Goal: Information Seeking & Learning: Compare options

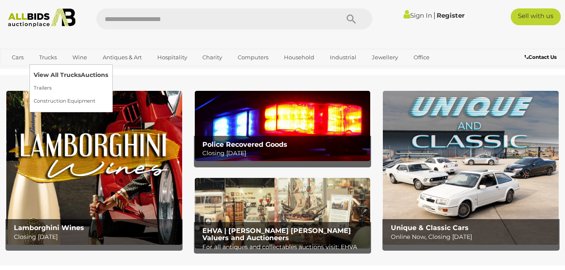
click at [57, 74] on link "View All Trucks Auctions" at bounding box center [71, 75] width 74 height 13
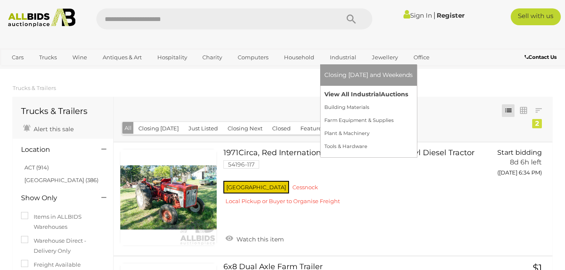
click at [346, 93] on link "View All Industrial Auctions" at bounding box center [368, 94] width 88 height 13
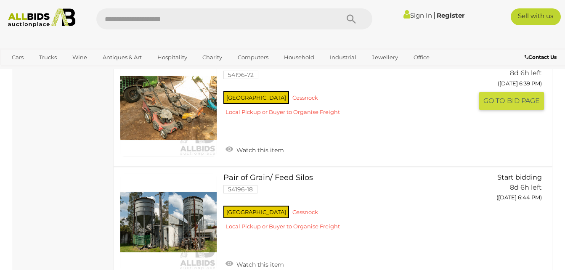
scroll to position [3450, 0]
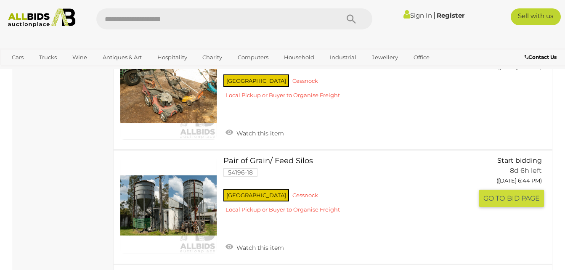
click at [184, 178] on link at bounding box center [168, 205] width 97 height 97
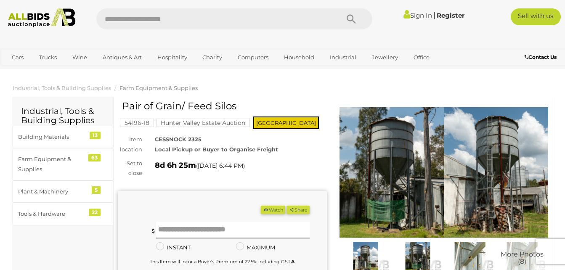
click at [378, 159] on img at bounding box center [444, 172] width 209 height 135
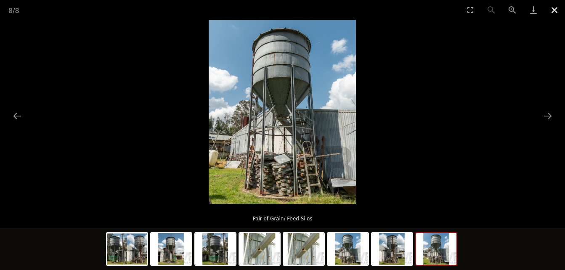
click at [554, 11] on button "Close gallery" at bounding box center [554, 10] width 21 height 20
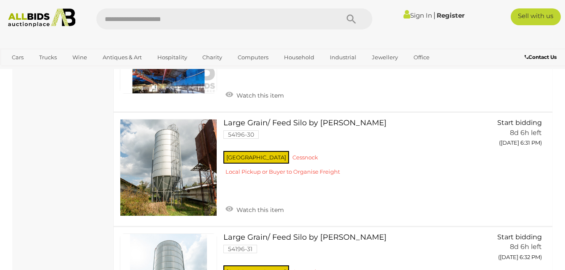
scroll to position [2800, 0]
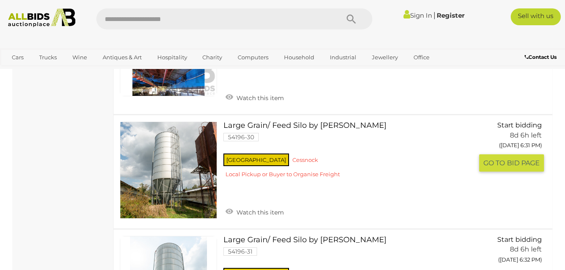
click at [166, 153] on link at bounding box center [168, 170] width 97 height 97
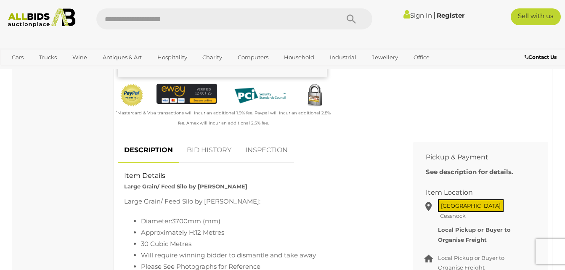
scroll to position [252, 0]
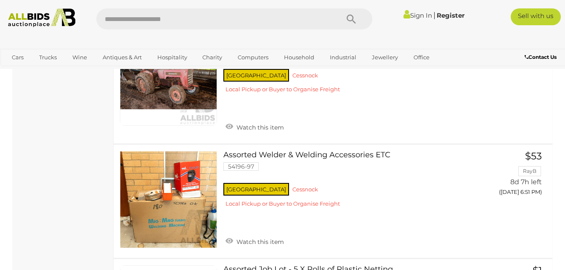
scroll to position [3931, 0]
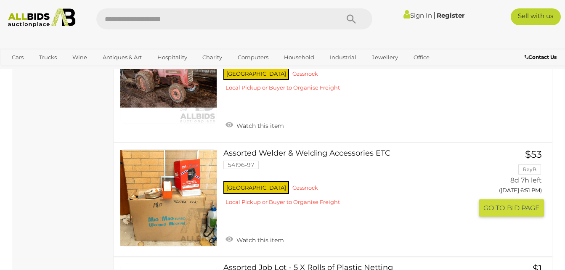
click at [178, 186] on link at bounding box center [168, 197] width 97 height 97
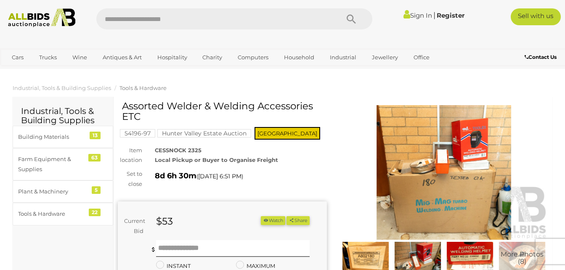
click at [478, 185] on img at bounding box center [444, 172] width 209 height 135
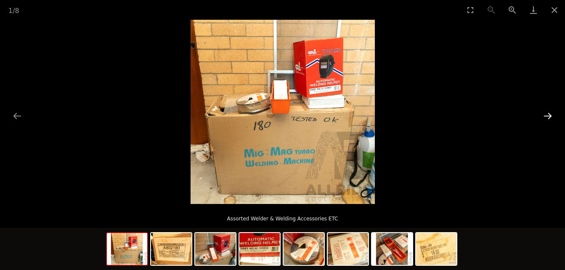
click at [549, 115] on button "Next slide" at bounding box center [548, 116] width 18 height 16
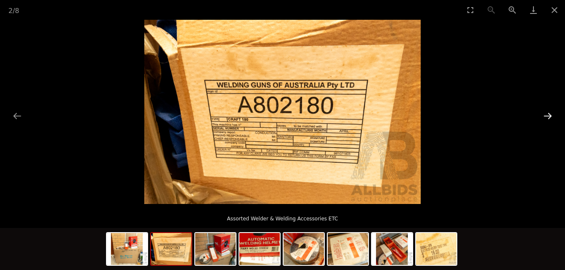
click at [549, 115] on button "Next slide" at bounding box center [548, 116] width 18 height 16
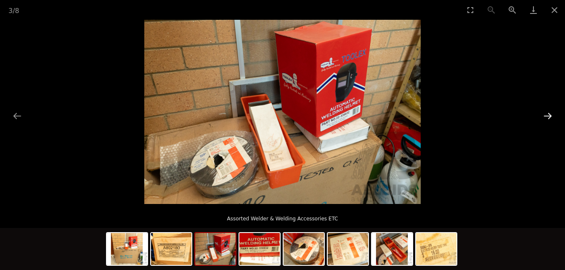
click at [549, 115] on button "Next slide" at bounding box center [548, 116] width 18 height 16
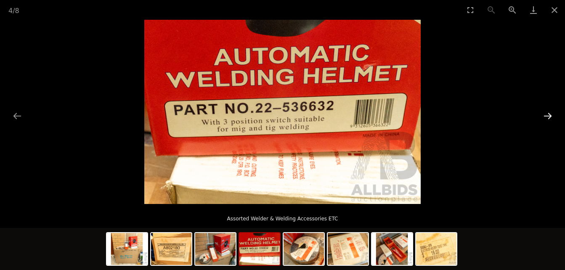
click at [549, 115] on button "Next slide" at bounding box center [548, 116] width 18 height 16
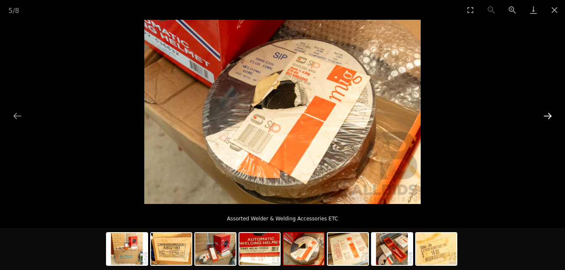
click at [549, 115] on button "Next slide" at bounding box center [548, 116] width 18 height 16
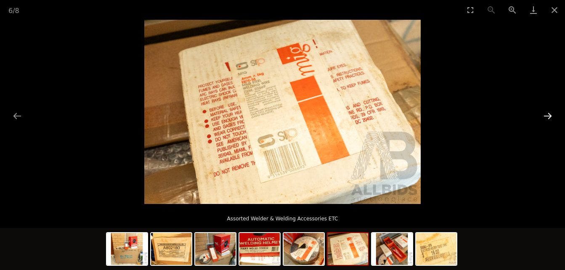
click at [549, 115] on button "Next slide" at bounding box center [548, 116] width 18 height 16
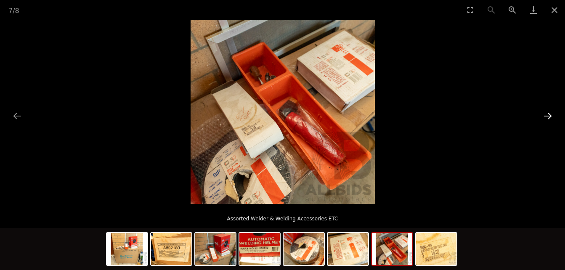
click at [549, 115] on button "Next slide" at bounding box center [548, 116] width 18 height 16
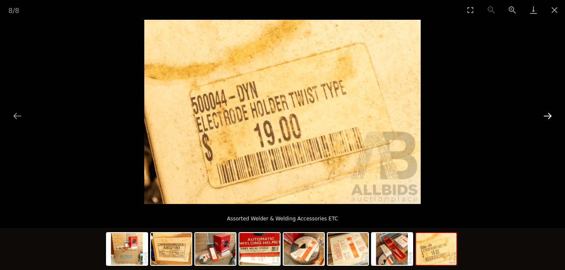
click at [549, 115] on button "Next slide" at bounding box center [548, 116] width 18 height 16
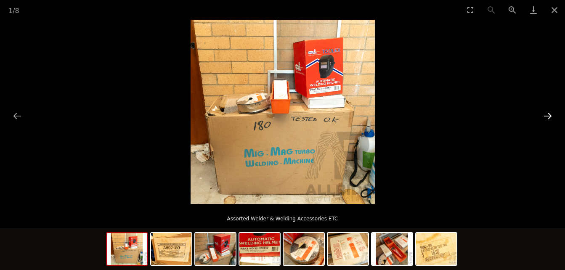
click at [550, 116] on button "Next slide" at bounding box center [548, 116] width 18 height 16
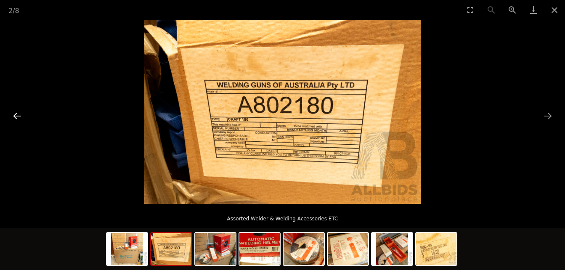
click at [19, 116] on button "Previous slide" at bounding box center [17, 116] width 18 height 16
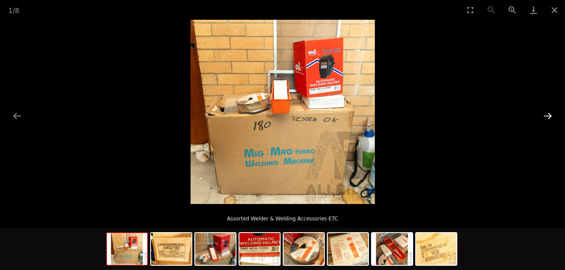
click at [547, 114] on button "Next slide" at bounding box center [548, 116] width 18 height 16
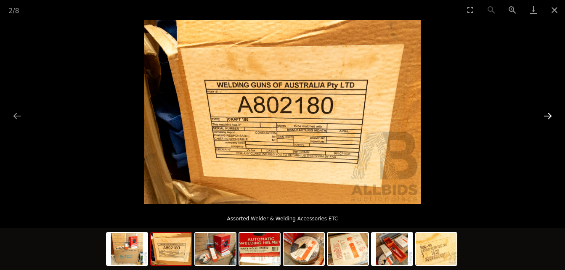
click at [547, 114] on button "Next slide" at bounding box center [548, 116] width 18 height 16
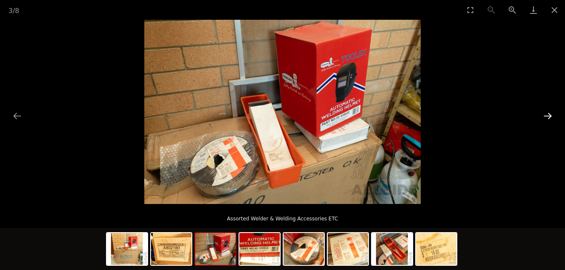
click at [547, 114] on button "Next slide" at bounding box center [548, 116] width 18 height 16
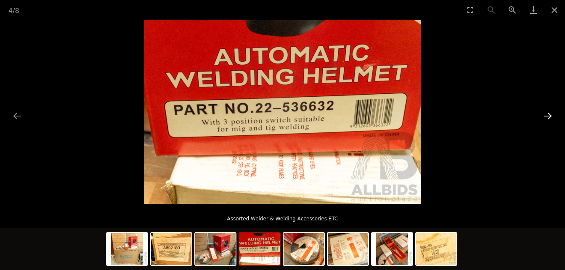
click at [547, 114] on button "Next slide" at bounding box center [548, 116] width 18 height 16
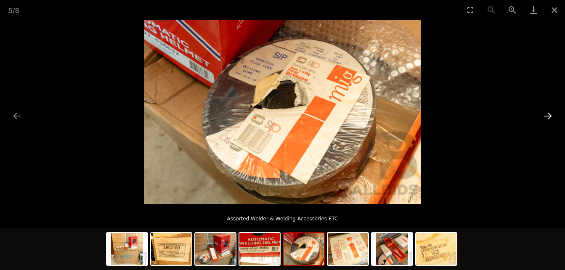
click at [547, 114] on button "Next slide" at bounding box center [548, 116] width 18 height 16
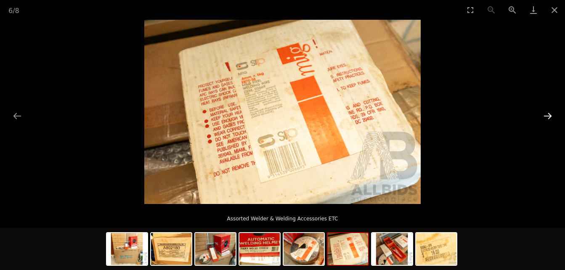
click at [547, 114] on button "Next slide" at bounding box center [548, 116] width 18 height 16
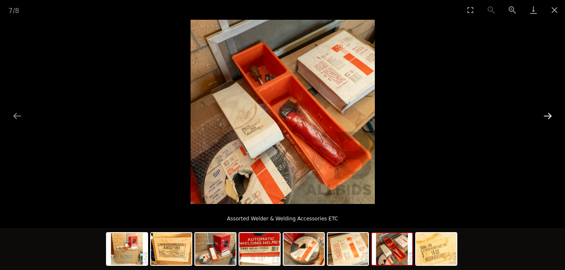
click at [547, 114] on button "Next slide" at bounding box center [548, 116] width 18 height 16
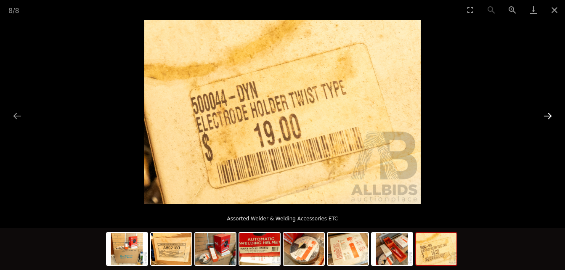
click at [547, 114] on button "Next slide" at bounding box center [548, 116] width 18 height 16
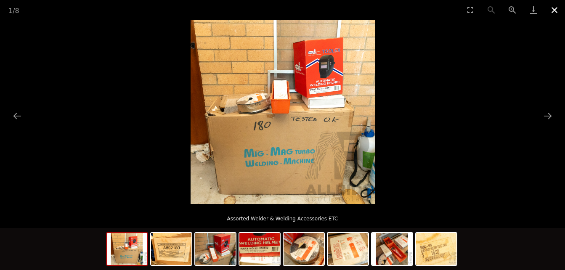
click at [554, 10] on button "Close gallery" at bounding box center [554, 10] width 21 height 20
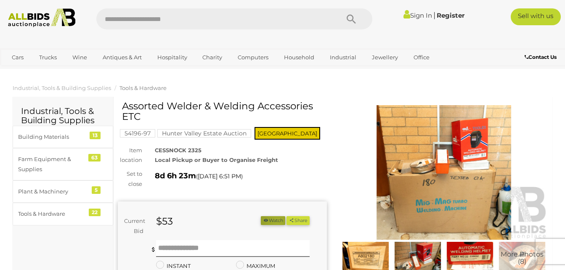
click at [273, 222] on button "Watch" at bounding box center [273, 220] width 24 height 9
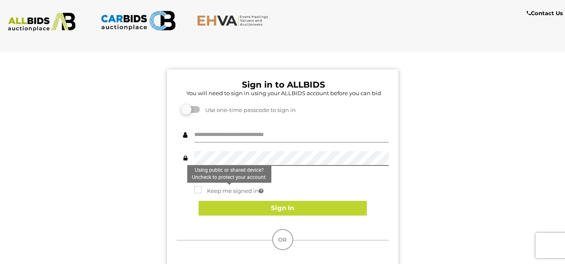
type input "**********"
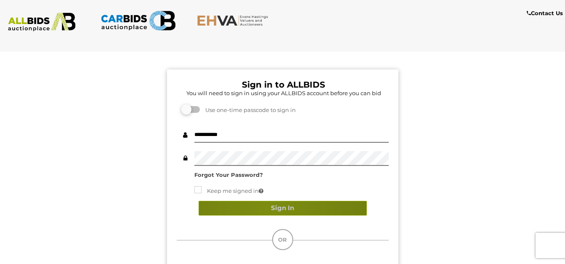
click at [267, 207] on button "Sign In" at bounding box center [283, 208] width 168 height 15
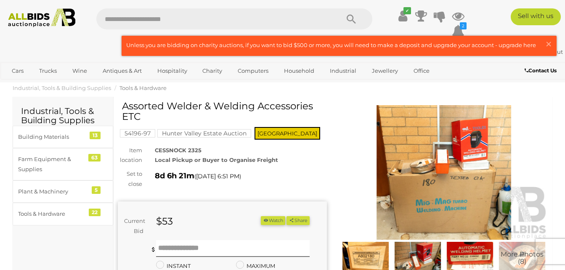
click at [337, 165] on div "More Photos (8)" at bounding box center [444, 190] width 222 height 178
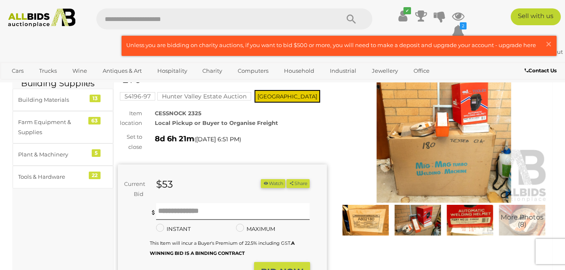
scroll to position [34, 0]
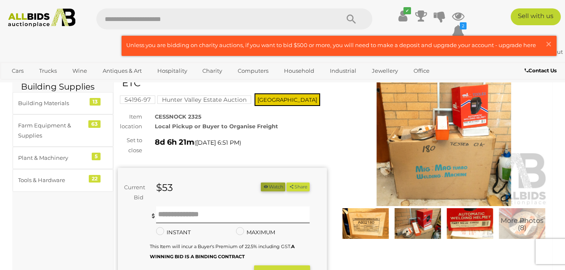
click at [271, 187] on button "Watch" at bounding box center [273, 187] width 24 height 9
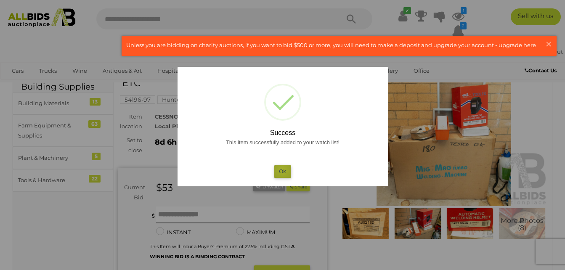
click at [282, 170] on button "Ok" at bounding box center [282, 171] width 17 height 12
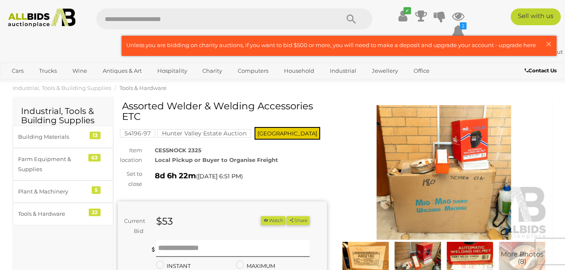
scroll to position [34, 0]
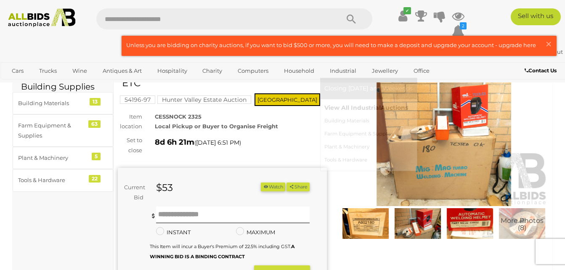
click at [348, 107] on link "View All Industrial Auctions" at bounding box center [368, 107] width 88 height 13
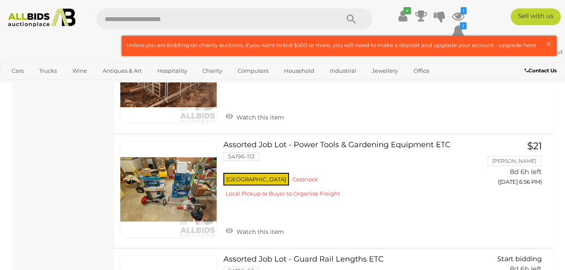
scroll to position [4283, 0]
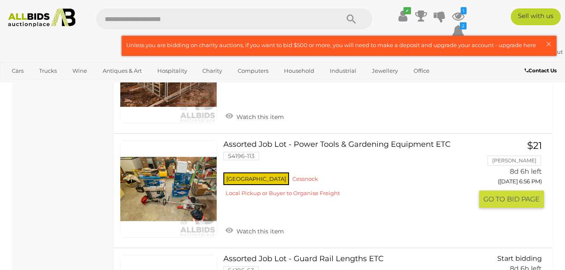
click at [169, 170] on link at bounding box center [168, 189] width 97 height 97
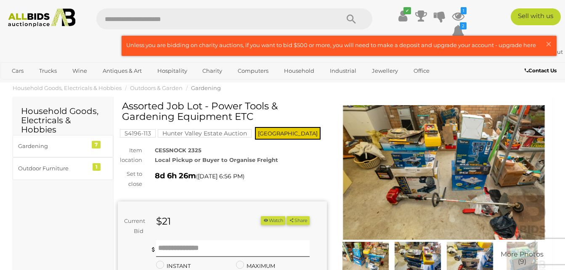
scroll to position [17, 0]
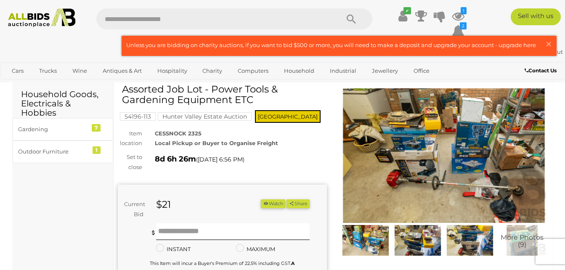
click at [420, 191] on img at bounding box center [444, 155] width 209 height 135
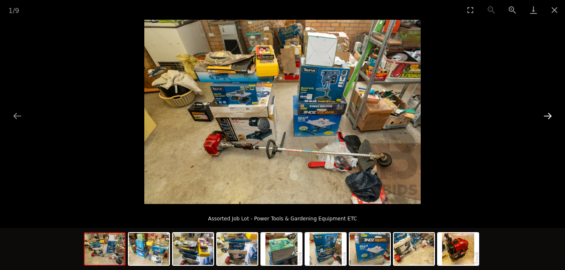
click at [549, 114] on button "Next slide" at bounding box center [548, 116] width 18 height 16
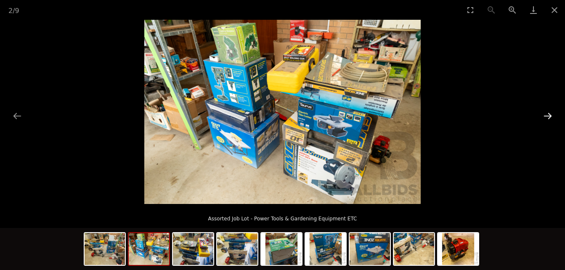
click at [549, 114] on button "Next slide" at bounding box center [548, 116] width 18 height 16
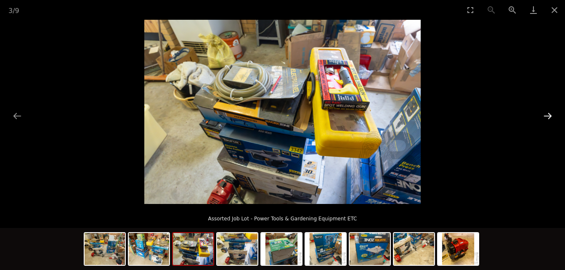
click at [549, 114] on button "Next slide" at bounding box center [548, 116] width 18 height 16
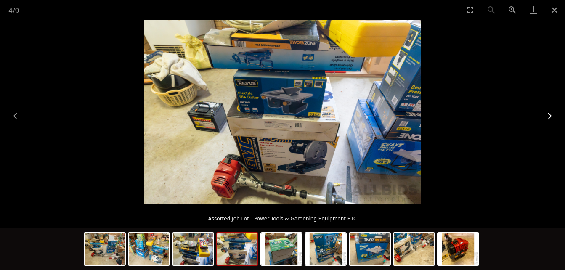
click at [549, 114] on button "Next slide" at bounding box center [548, 116] width 18 height 16
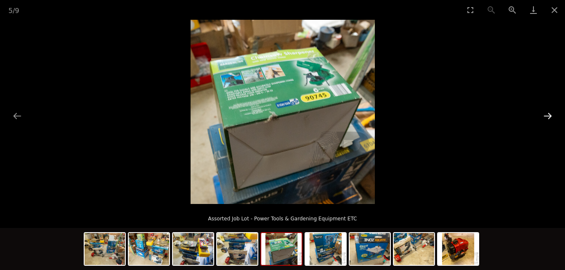
click at [549, 114] on button "Next slide" at bounding box center [548, 116] width 18 height 16
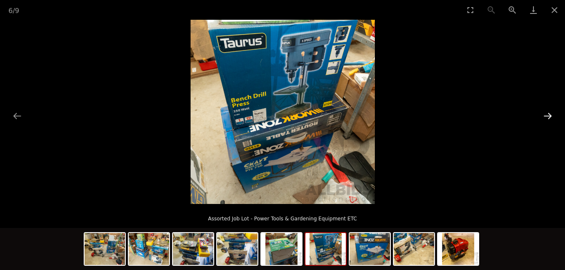
click at [549, 114] on button "Next slide" at bounding box center [548, 116] width 18 height 16
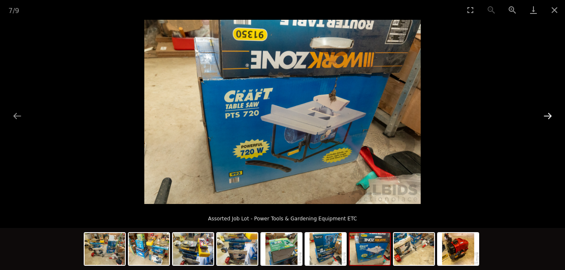
click at [549, 114] on button "Next slide" at bounding box center [548, 116] width 18 height 16
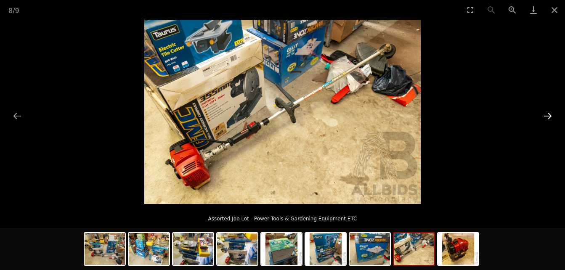
click at [549, 114] on button "Next slide" at bounding box center [548, 116] width 18 height 16
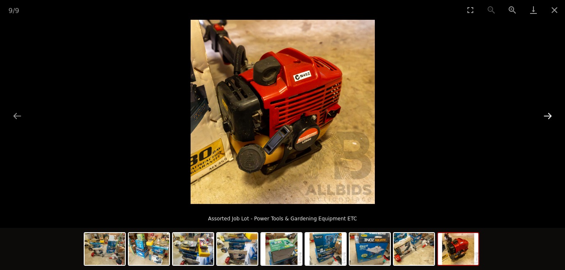
click at [549, 114] on button "Next slide" at bounding box center [548, 116] width 18 height 16
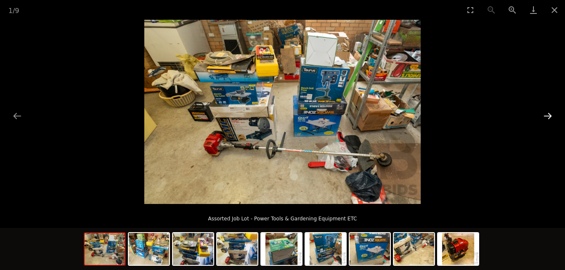
click at [549, 114] on button "Next slide" at bounding box center [548, 116] width 18 height 16
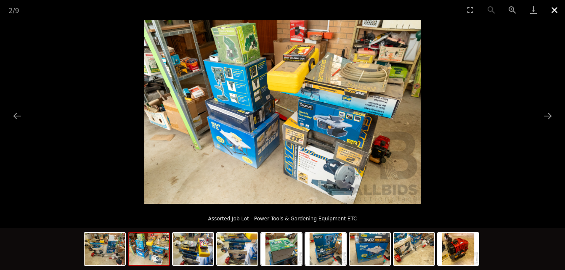
click at [556, 10] on button "Close gallery" at bounding box center [554, 10] width 21 height 20
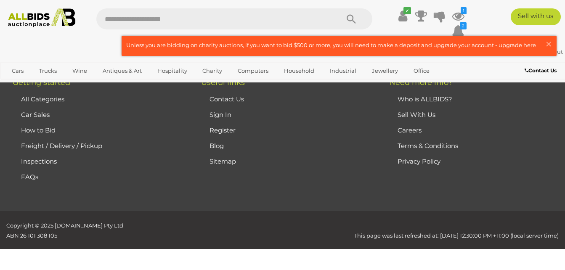
scroll to position [4357, 0]
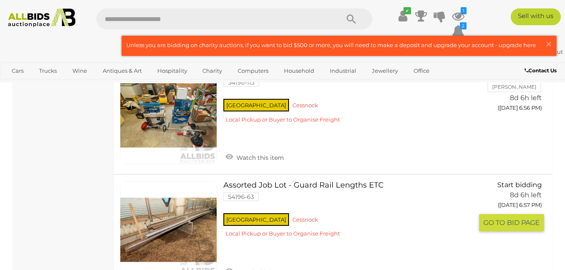
click at [175, 213] on link at bounding box center [168, 229] width 97 height 97
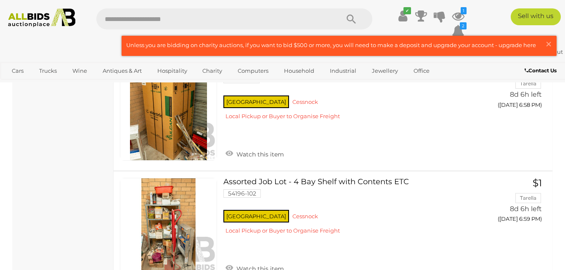
scroll to position [4605, 0]
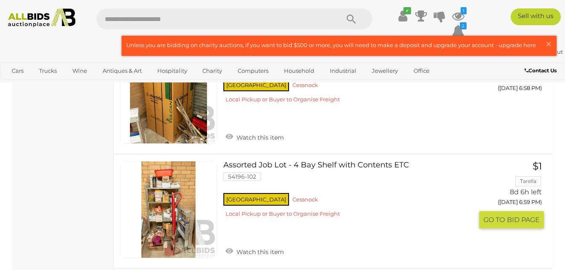
click at [172, 178] on link at bounding box center [168, 209] width 97 height 97
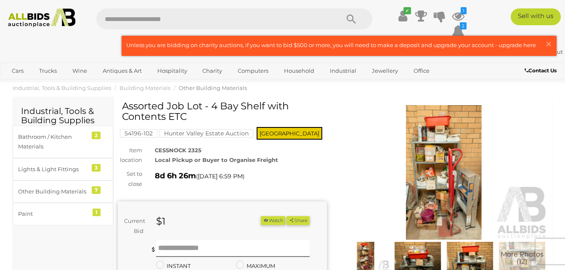
click at [438, 180] on img at bounding box center [444, 172] width 209 height 135
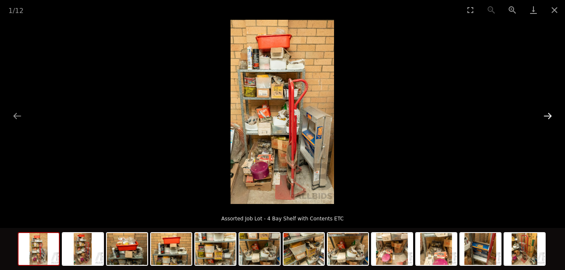
click at [548, 113] on button "Next slide" at bounding box center [548, 116] width 18 height 16
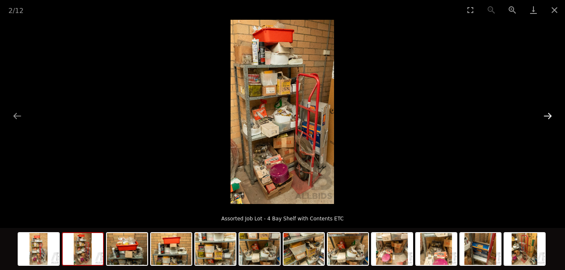
click at [548, 113] on button "Next slide" at bounding box center [548, 116] width 18 height 16
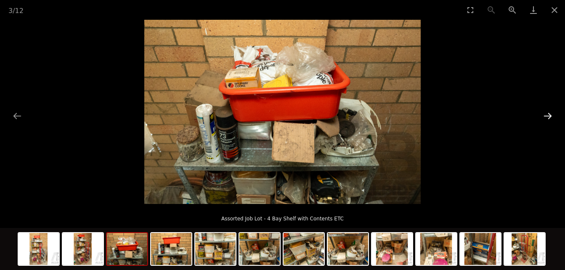
click at [548, 113] on button "Next slide" at bounding box center [548, 116] width 18 height 16
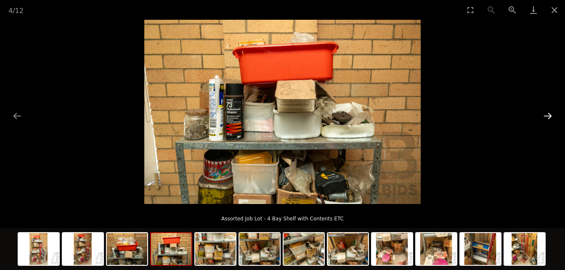
click at [548, 113] on button "Next slide" at bounding box center [548, 116] width 18 height 16
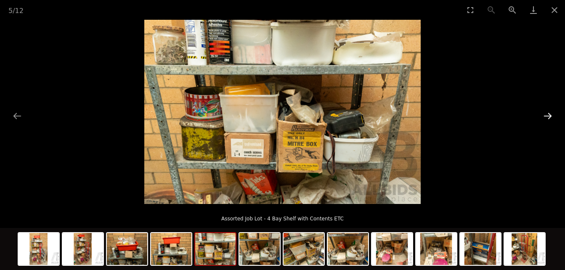
click at [548, 113] on button "Next slide" at bounding box center [548, 116] width 18 height 16
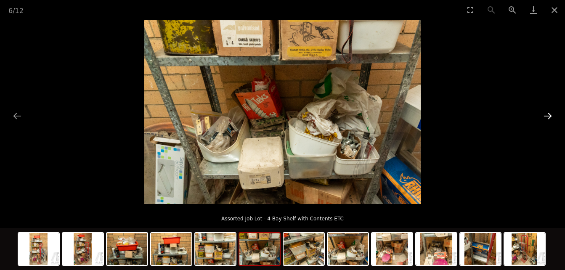
click at [548, 113] on button "Next slide" at bounding box center [548, 116] width 18 height 16
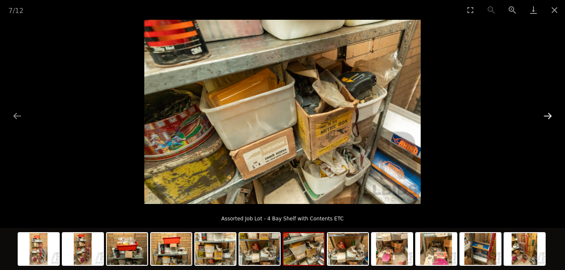
click at [548, 113] on button "Next slide" at bounding box center [548, 116] width 18 height 16
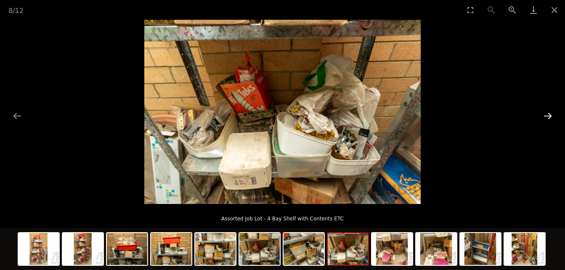
click at [548, 113] on button "Next slide" at bounding box center [548, 116] width 18 height 16
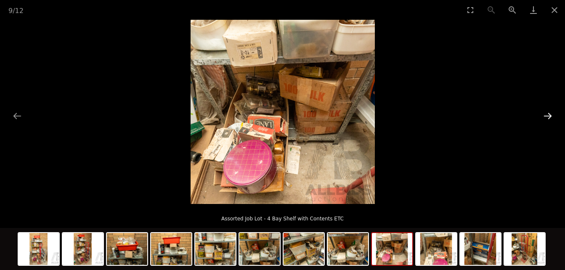
click at [548, 113] on button "Next slide" at bounding box center [548, 116] width 18 height 16
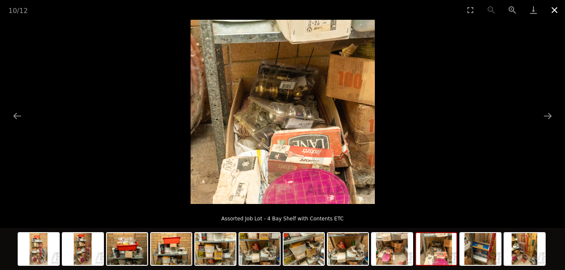
click at [556, 9] on button "Close gallery" at bounding box center [554, 10] width 21 height 20
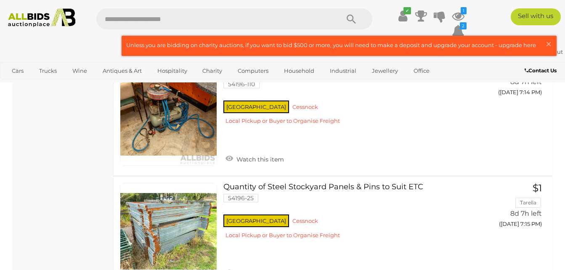
scroll to position [5861, 0]
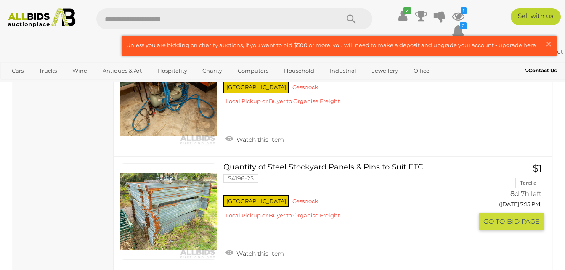
click at [168, 205] on link at bounding box center [168, 211] width 97 height 97
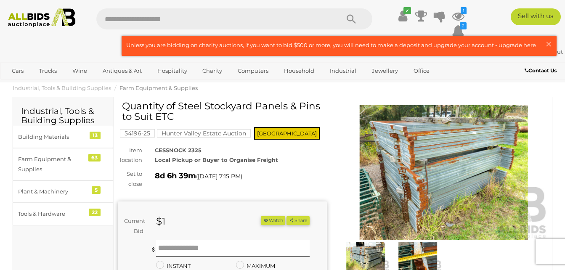
click at [463, 173] on img at bounding box center [444, 172] width 209 height 135
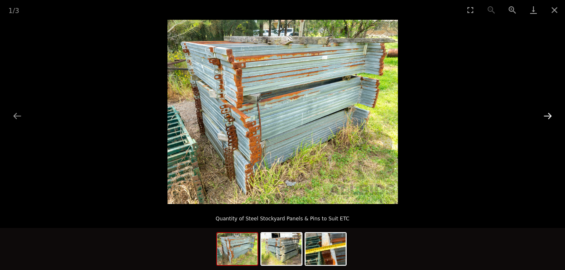
click at [548, 114] on button "Next slide" at bounding box center [548, 116] width 18 height 16
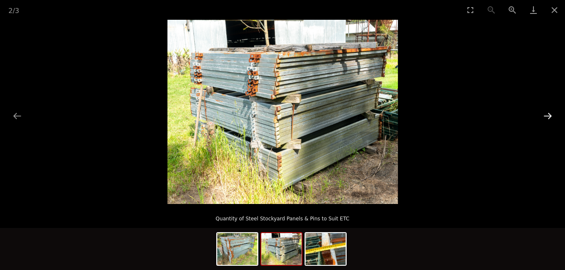
click at [548, 114] on button "Next slide" at bounding box center [548, 116] width 18 height 16
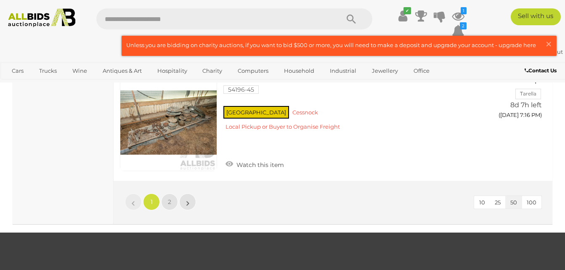
scroll to position [6091, 0]
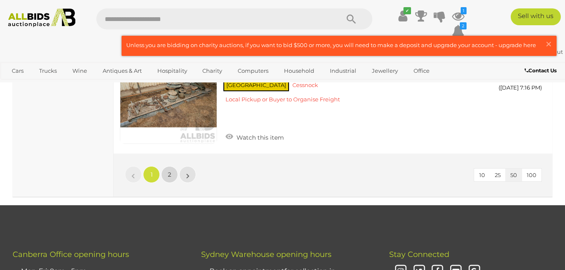
click at [168, 171] on span "2" at bounding box center [169, 175] width 3 height 8
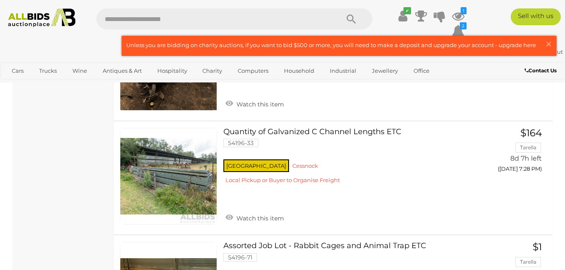
scroll to position [1151, 0]
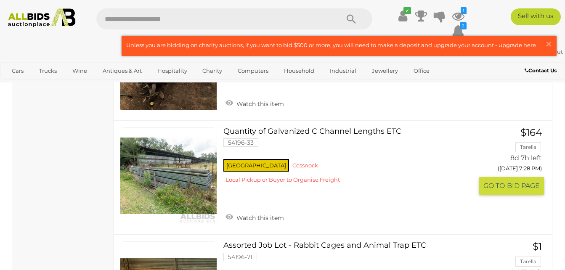
click at [187, 182] on link at bounding box center [168, 175] width 97 height 97
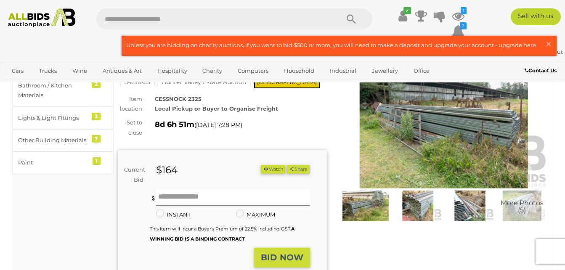
scroll to position [50, 0]
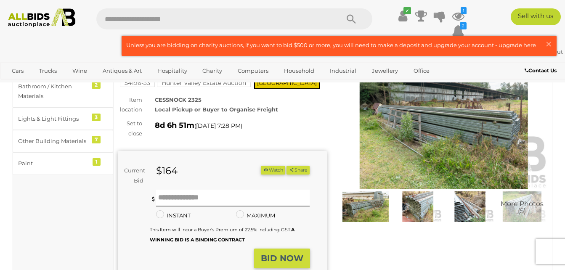
click at [447, 134] on img at bounding box center [444, 122] width 209 height 135
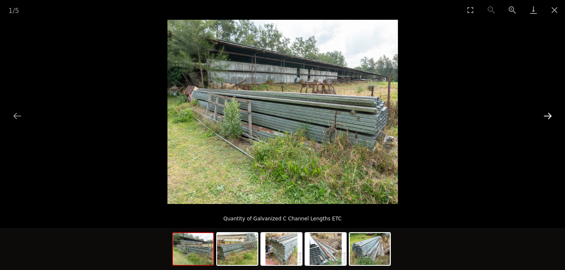
click at [547, 113] on button "Next slide" at bounding box center [548, 116] width 18 height 16
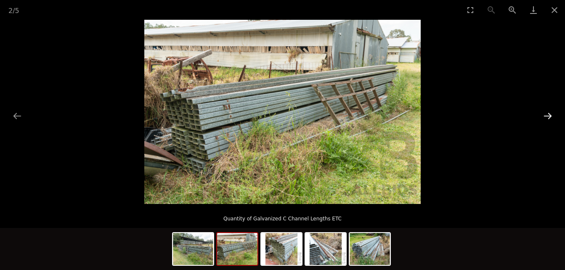
click at [547, 113] on button "Next slide" at bounding box center [548, 116] width 18 height 16
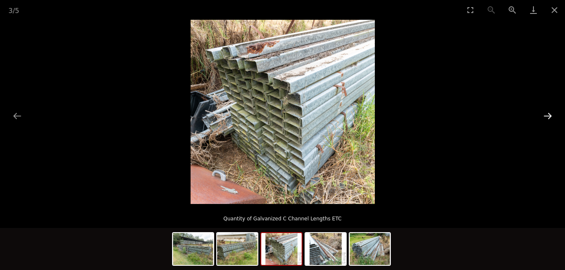
click at [547, 113] on button "Next slide" at bounding box center [548, 116] width 18 height 16
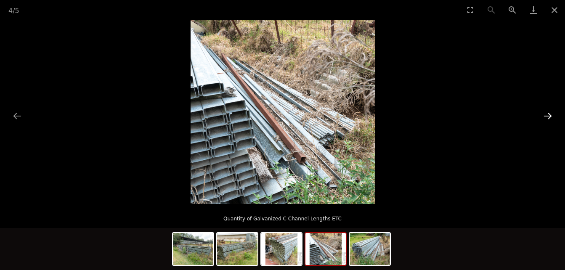
click at [547, 113] on button "Next slide" at bounding box center [548, 116] width 18 height 16
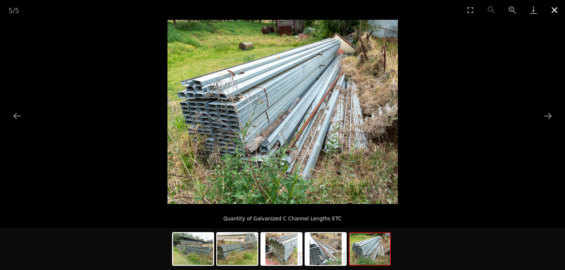
click at [555, 10] on button "Close gallery" at bounding box center [554, 10] width 21 height 20
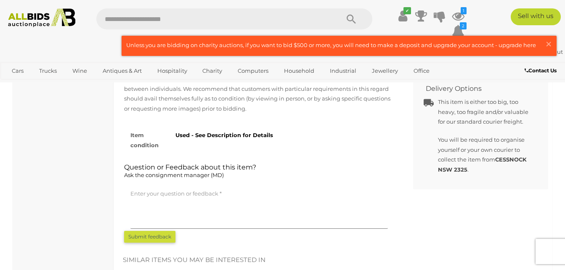
scroll to position [471, 0]
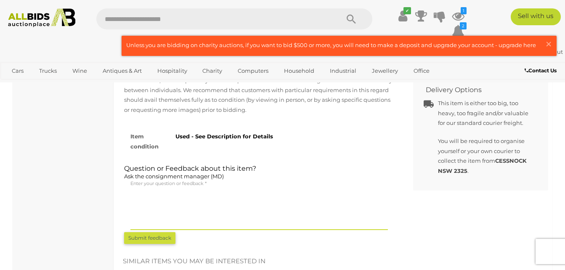
click at [232, 223] on textarea at bounding box center [258, 209] width 257 height 42
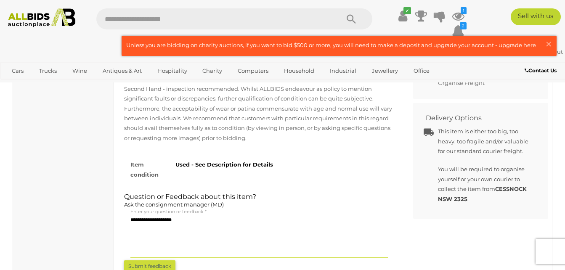
scroll to position [482, 0]
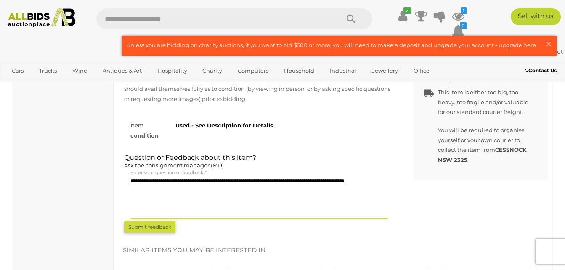
type textarea "**********"
click at [160, 224] on button "Submit feedback" at bounding box center [149, 227] width 51 height 12
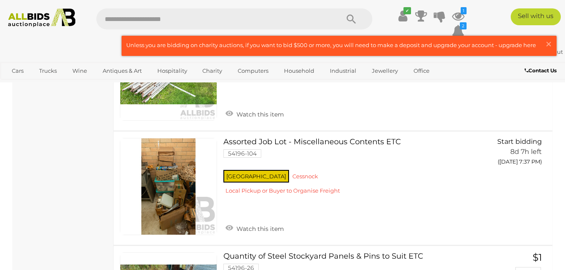
scroll to position [1952, 0]
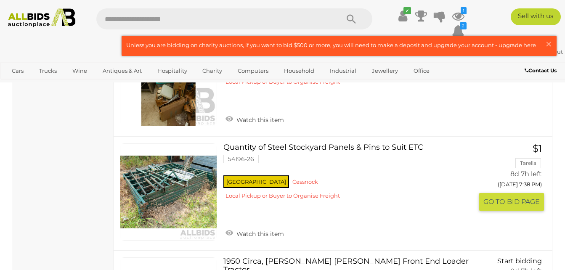
click at [154, 186] on link at bounding box center [168, 191] width 97 height 97
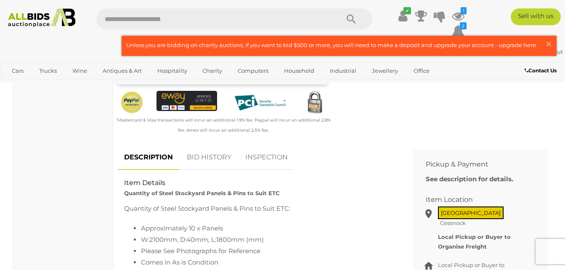
scroll to position [252, 0]
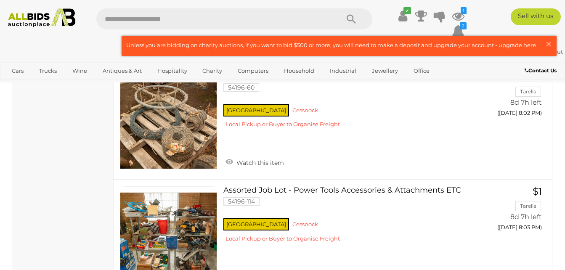
scroll to position [3543, 0]
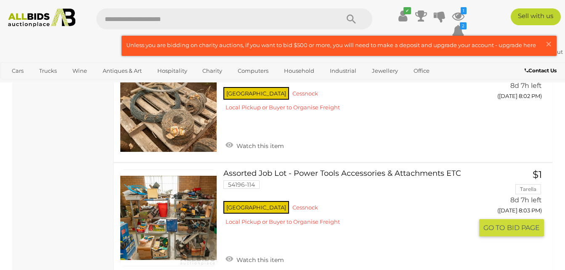
click at [170, 207] on link at bounding box center [168, 218] width 97 height 97
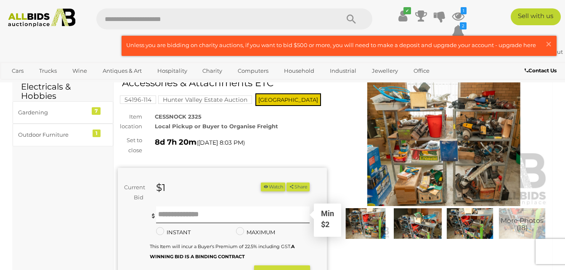
scroll to position [17, 0]
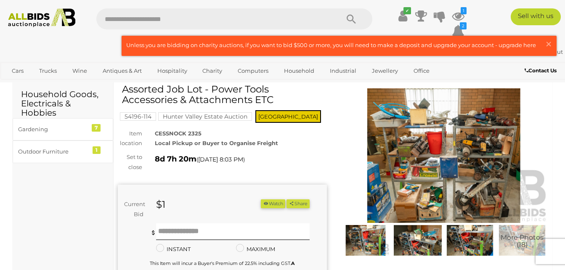
click at [451, 143] on img at bounding box center [444, 155] width 209 height 135
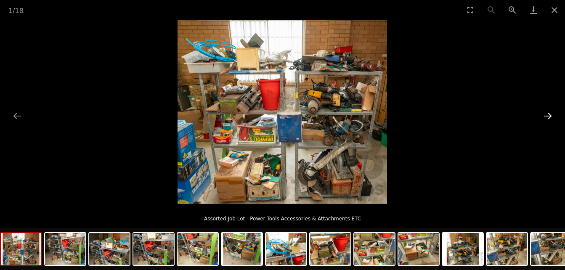
click at [545, 115] on button "Next slide" at bounding box center [548, 116] width 18 height 16
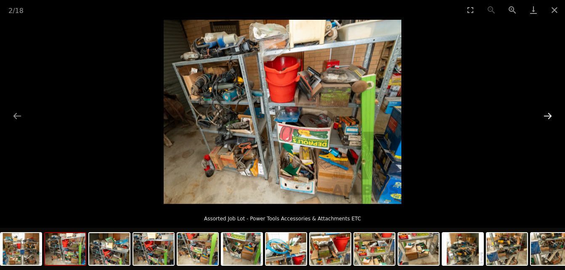
click at [545, 115] on button "Next slide" at bounding box center [548, 116] width 18 height 16
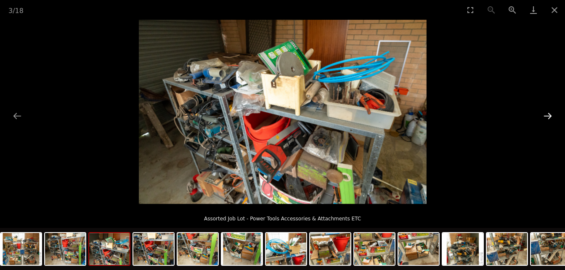
click at [547, 116] on button "Next slide" at bounding box center [548, 116] width 18 height 16
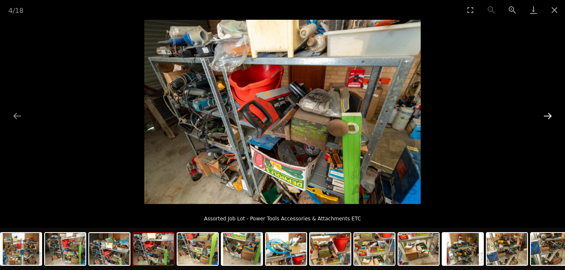
click at [547, 116] on button "Next slide" at bounding box center [548, 116] width 18 height 16
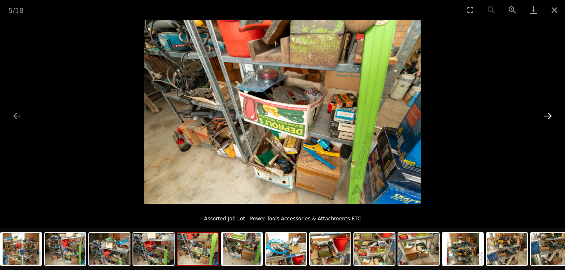
click at [547, 116] on button "Next slide" at bounding box center [548, 116] width 18 height 16
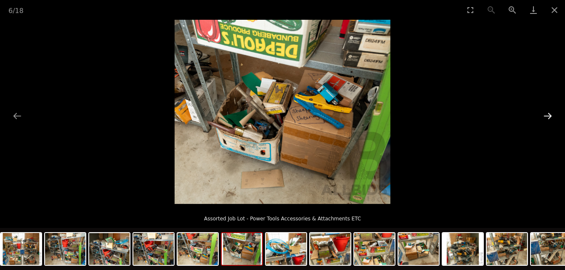
click at [547, 116] on button "Next slide" at bounding box center [548, 116] width 18 height 16
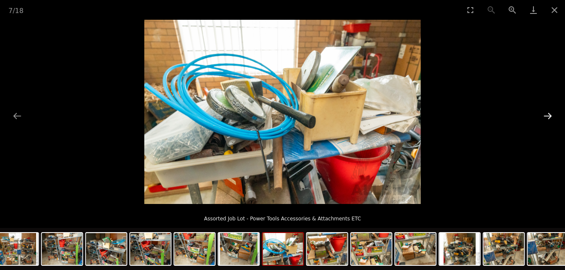
click at [547, 116] on button "Next slide" at bounding box center [548, 116] width 18 height 16
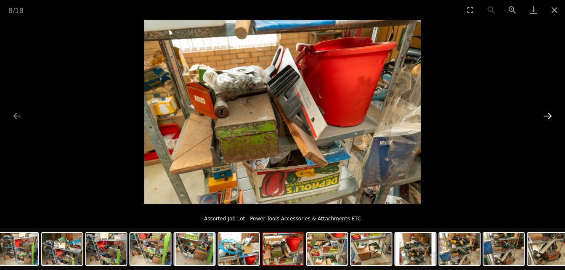
click at [547, 116] on button "Next slide" at bounding box center [548, 116] width 18 height 16
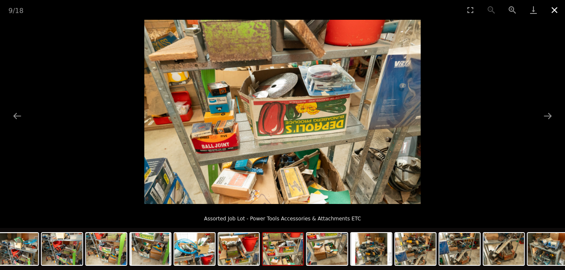
click at [555, 8] on button "Close gallery" at bounding box center [554, 10] width 21 height 20
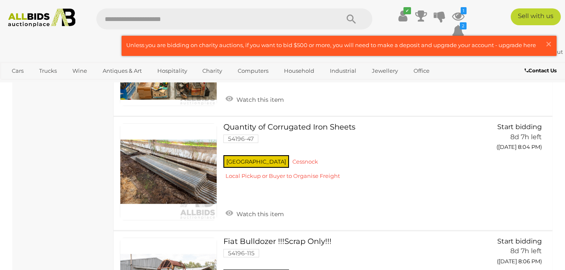
scroll to position [3704, 0]
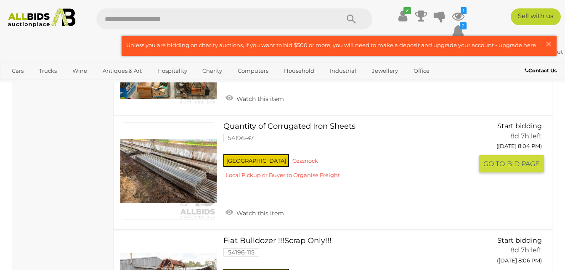
click at [165, 161] on link at bounding box center [168, 170] width 97 height 97
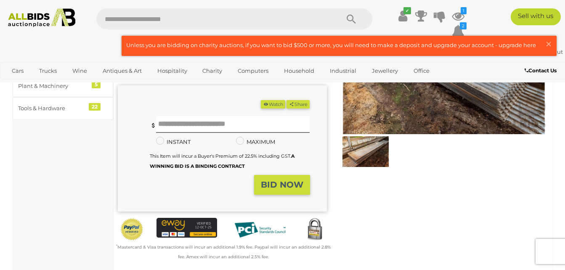
scroll to position [101, 0]
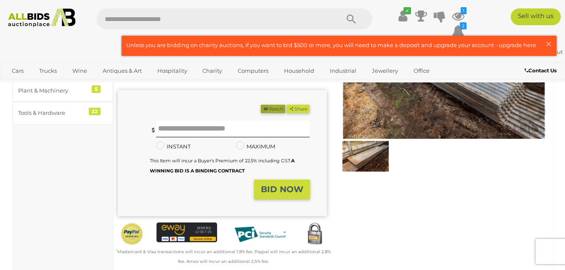
click at [271, 108] on button "Watch" at bounding box center [273, 109] width 24 height 9
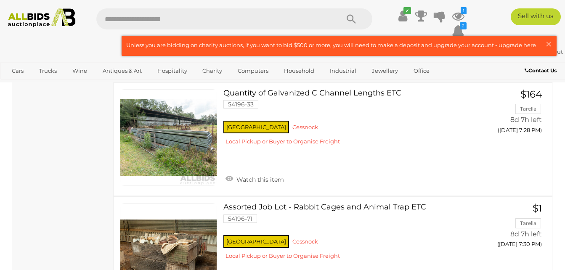
scroll to position [1209, 0]
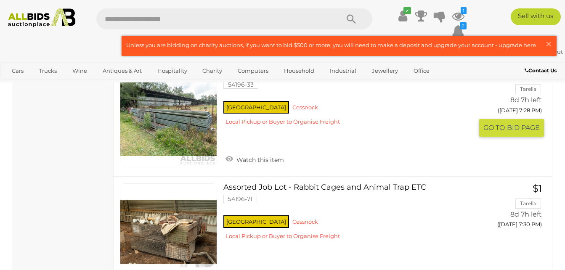
click at [199, 137] on link at bounding box center [168, 117] width 97 height 97
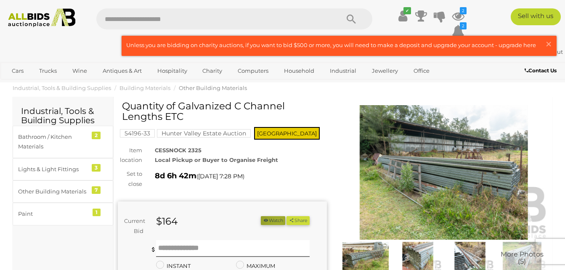
click at [273, 221] on button "Watch" at bounding box center [273, 220] width 24 height 9
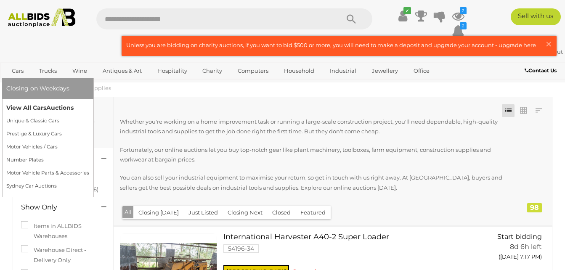
click at [31, 107] on link "View All Cars Auctions" at bounding box center [47, 107] width 83 height 13
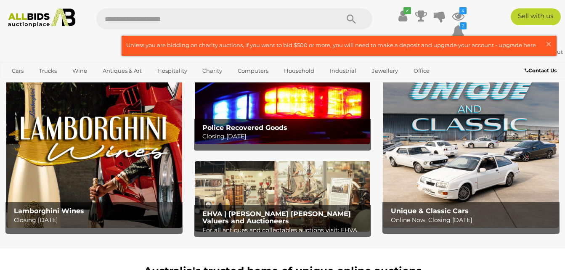
scroll to position [34, 0]
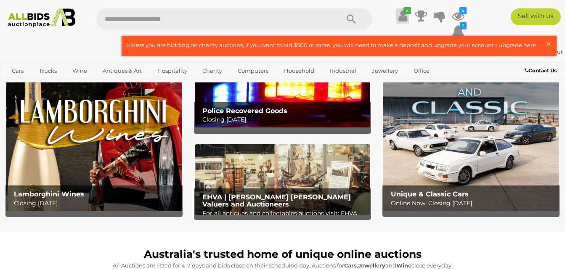
click at [406, 18] on icon at bounding box center [402, 15] width 9 height 15
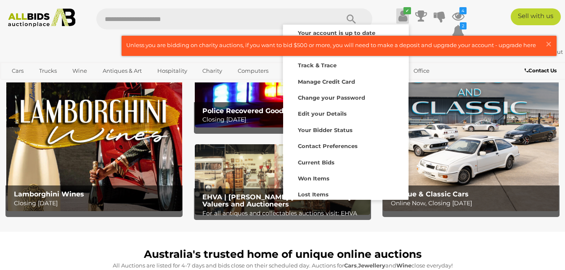
scroll to position [0, 0]
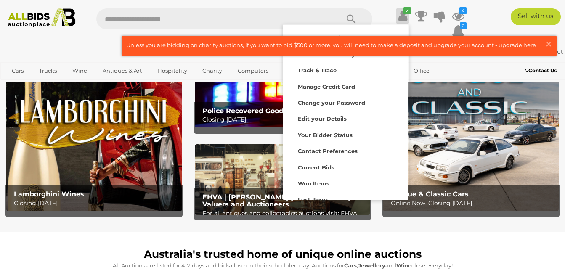
click at [490, 17] on div "Sell with us" at bounding box center [523, 16] width 96 height 17
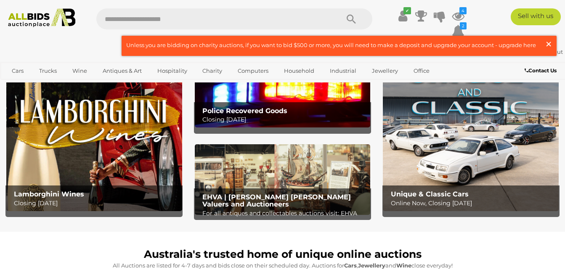
click at [545, 42] on span "×" at bounding box center [549, 44] width 8 height 16
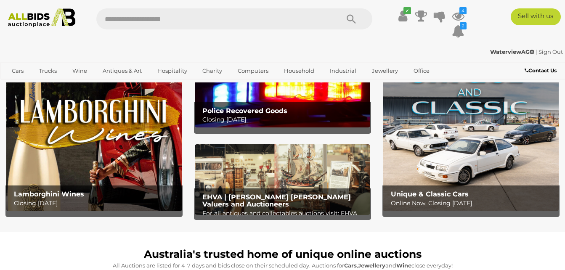
click at [551, 51] on link "Sign Out" at bounding box center [551, 51] width 24 height 7
